Goal: Information Seeking & Learning: Learn about a topic

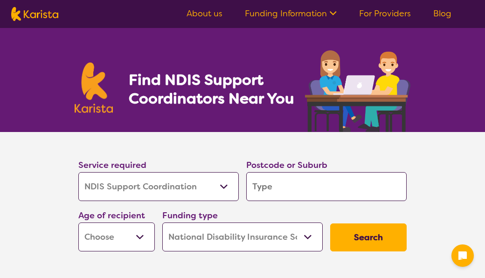
select select "NDIS Support Coordination"
select select "NDIS"
select select "NDIS Support Coordination"
select select "NDIS"
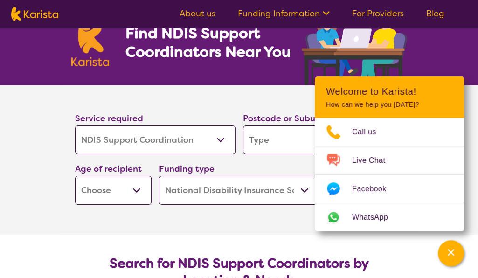
scroll to position [93, 0]
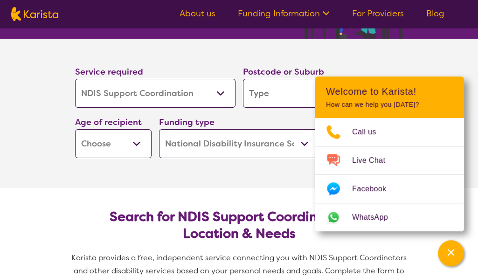
click at [324, 12] on icon at bounding box center [326, 13] width 7 height 4
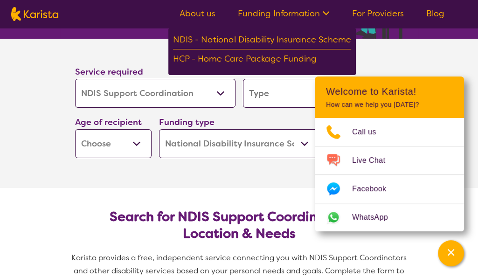
click at [198, 14] on link "About us" at bounding box center [197, 13] width 36 height 11
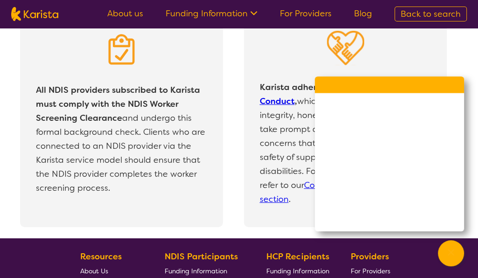
scroll to position [1999, 0]
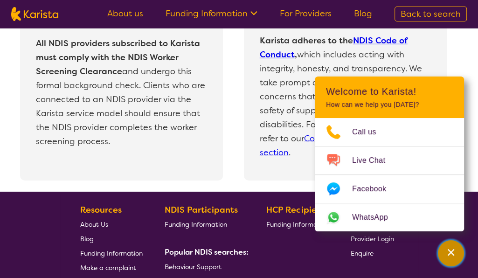
click at [454, 252] on icon "Channel Menu" at bounding box center [450, 252] width 9 height 9
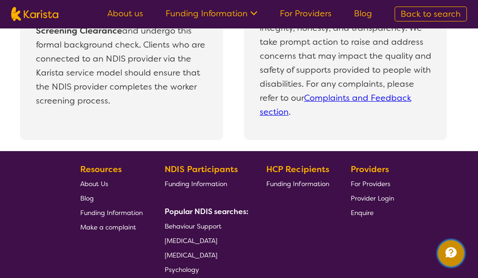
scroll to position [2092, 0]
